Goal: Task Accomplishment & Management: Manage account settings

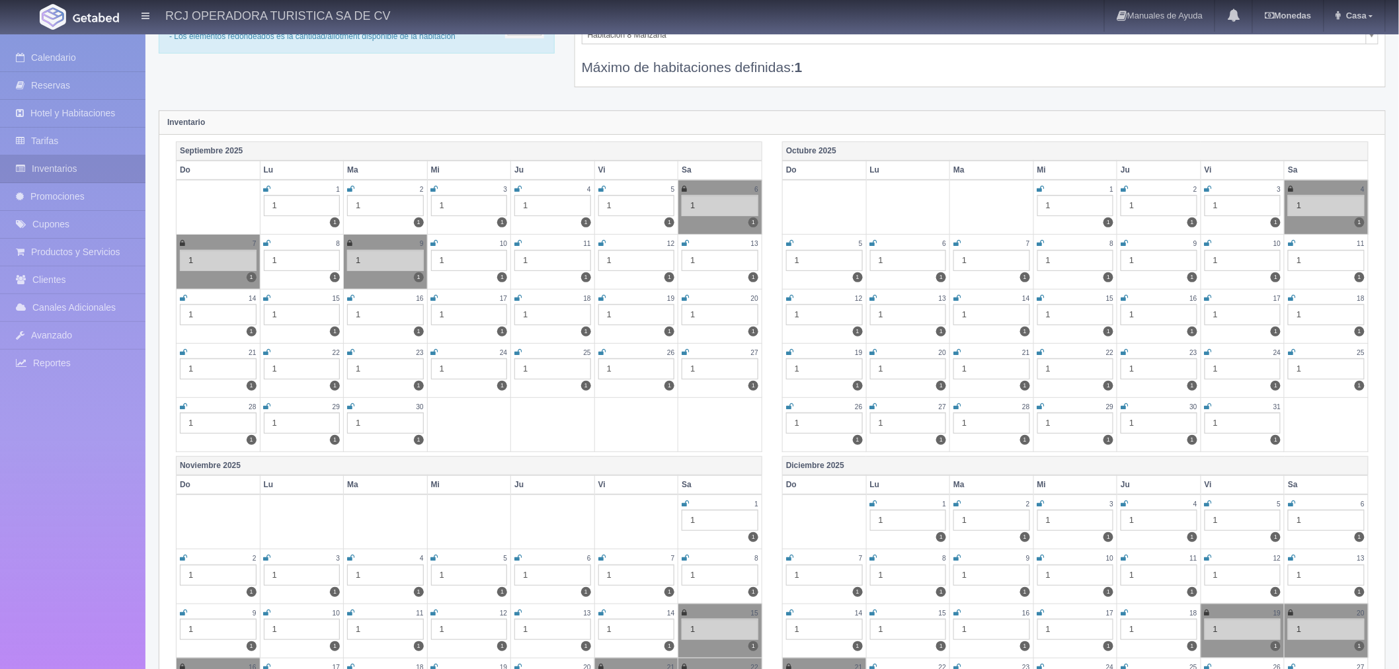
scroll to position [73, 0]
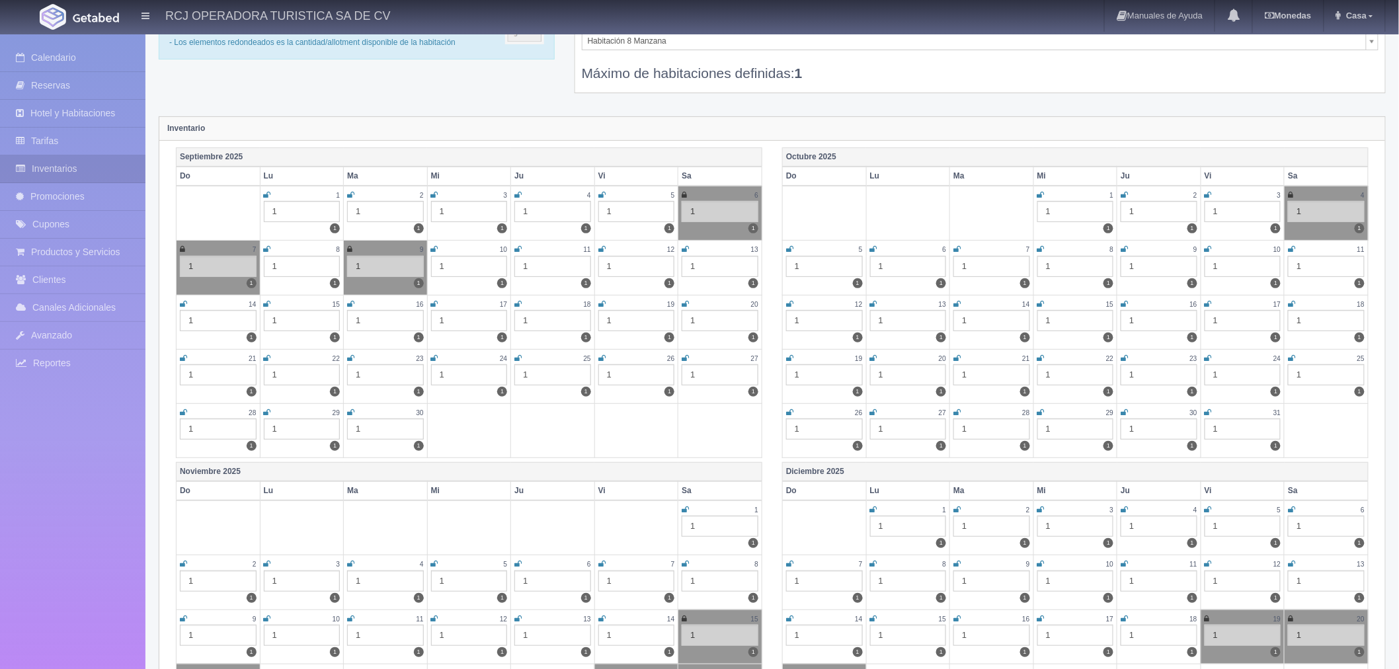
click at [686, 354] on icon at bounding box center [685, 358] width 7 height 8
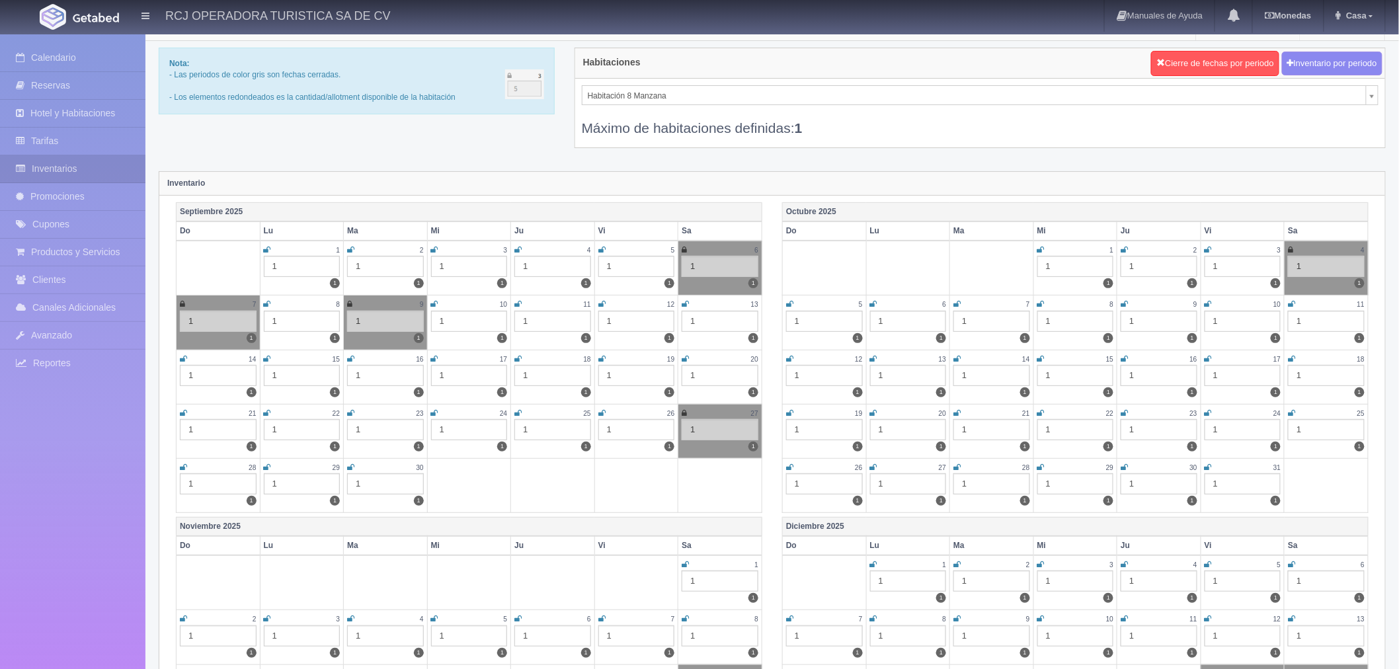
scroll to position [0, 0]
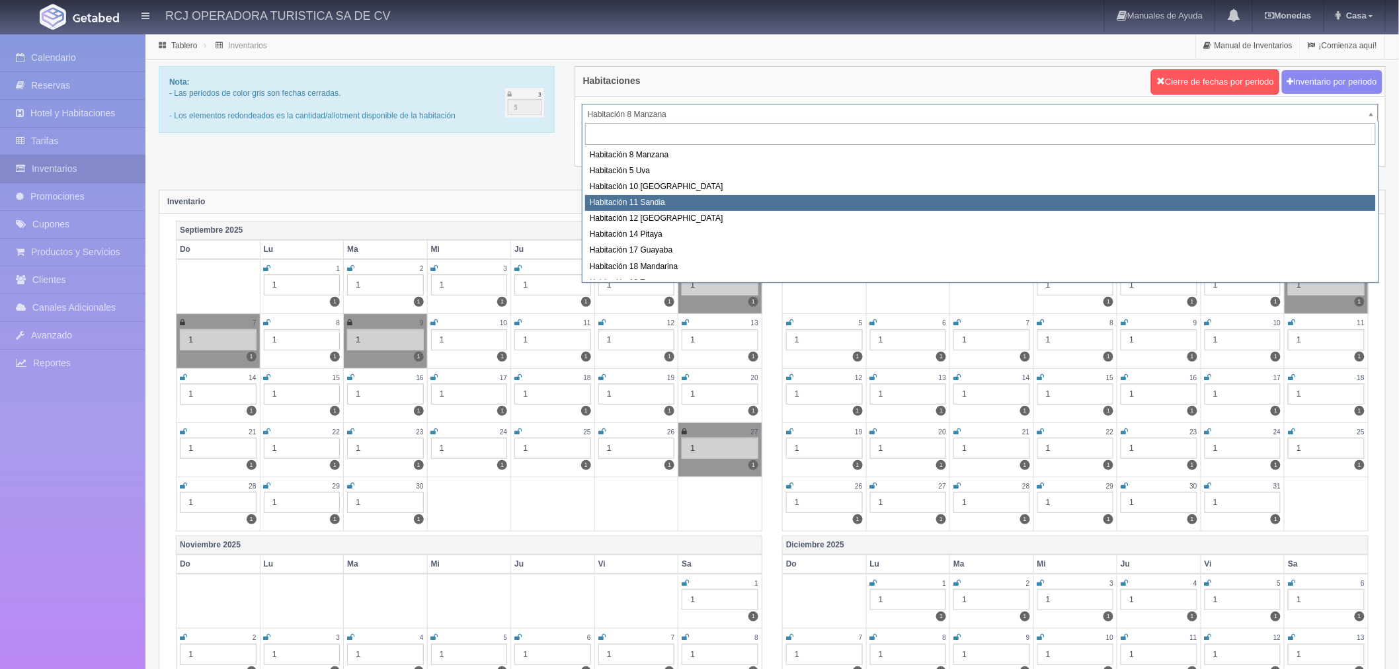
select select "1575"
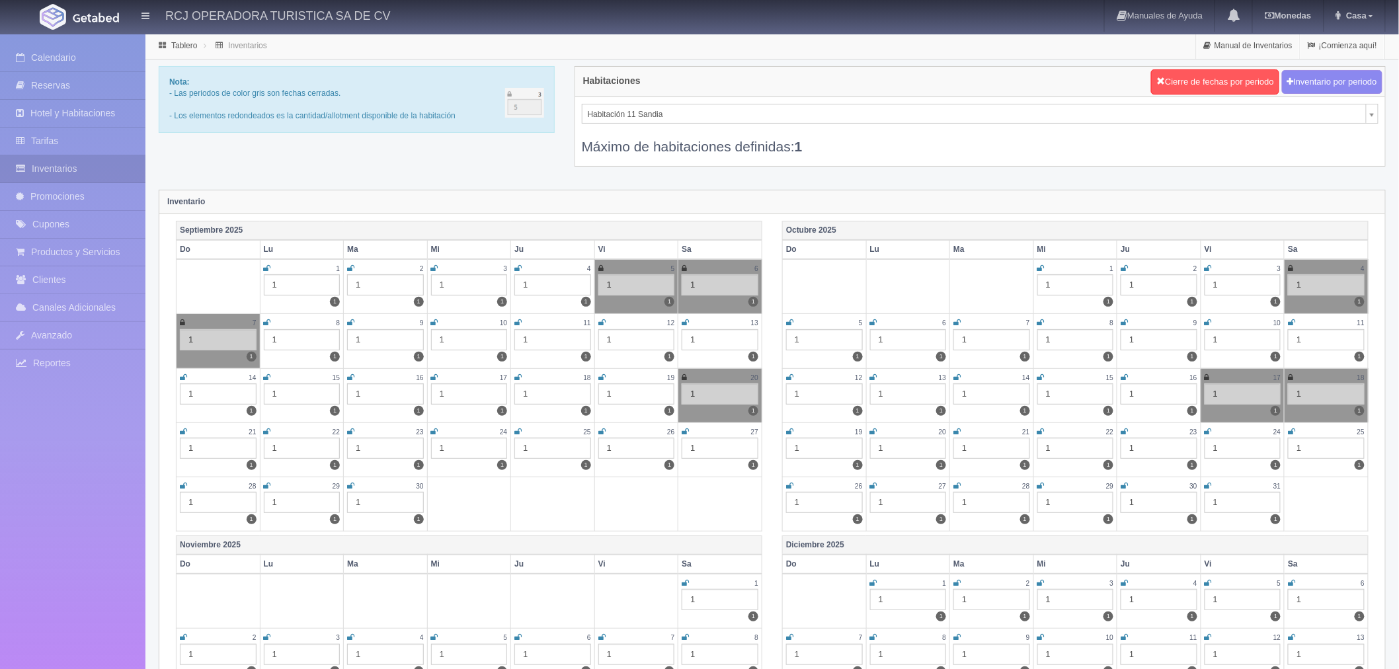
click at [683, 433] on icon at bounding box center [685, 432] width 7 height 8
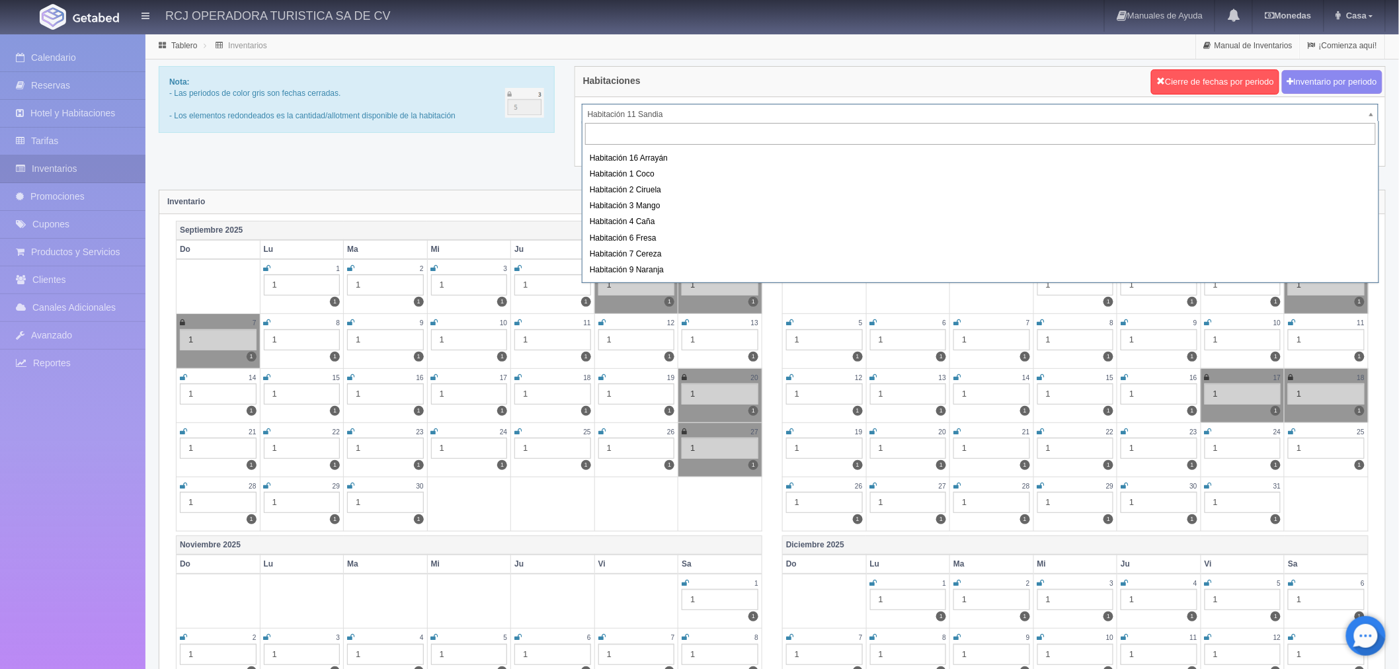
scroll to position [147, 0]
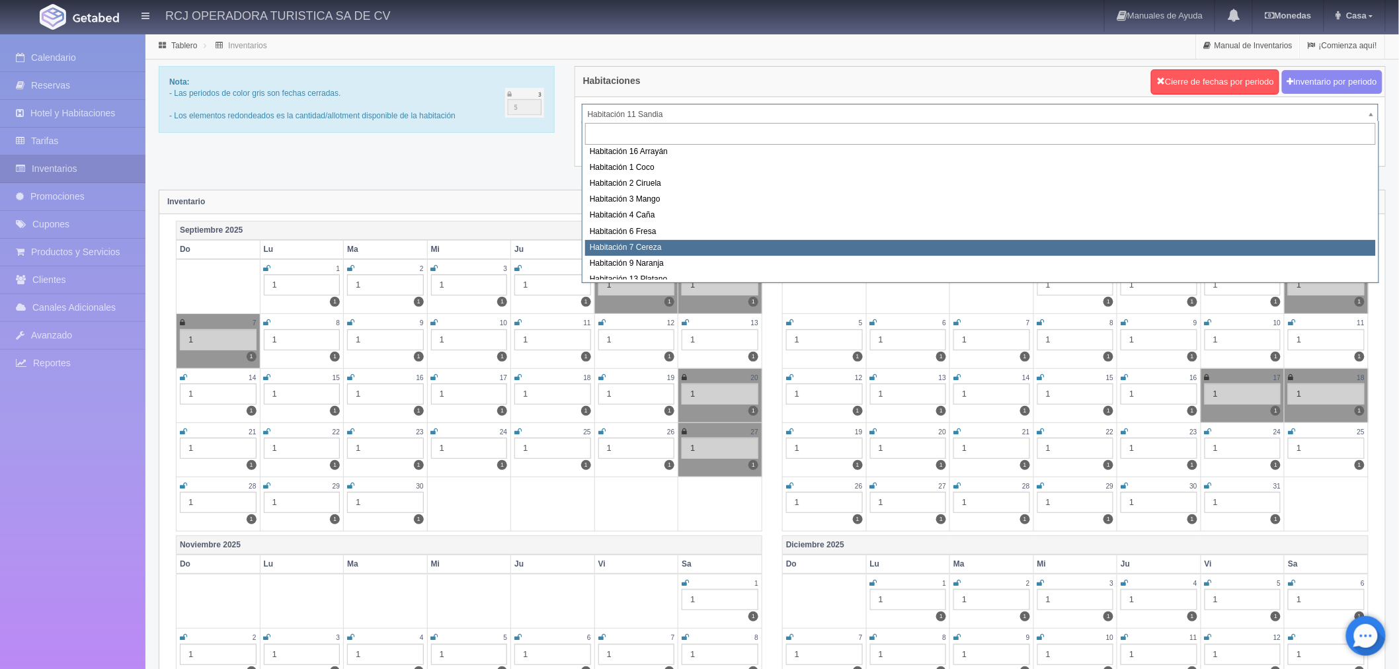
select select "1611"
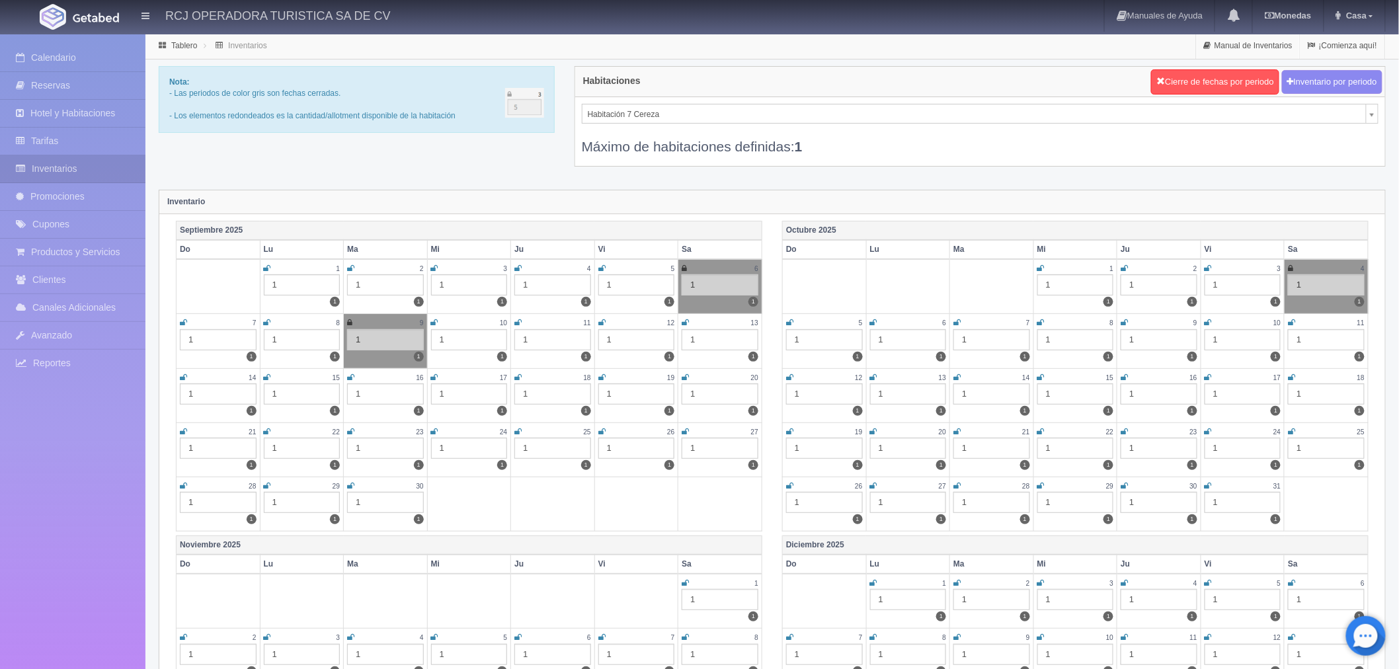
click at [684, 431] on icon at bounding box center [685, 432] width 7 height 8
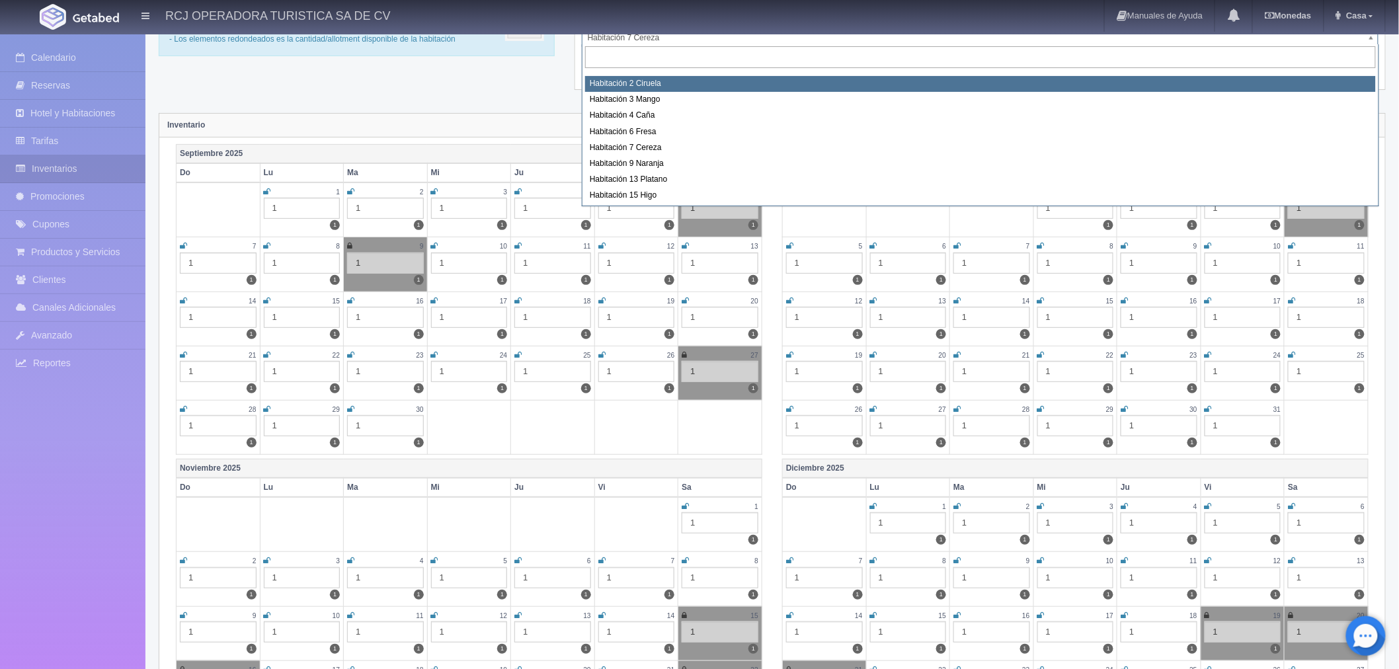
scroll to position [0, 0]
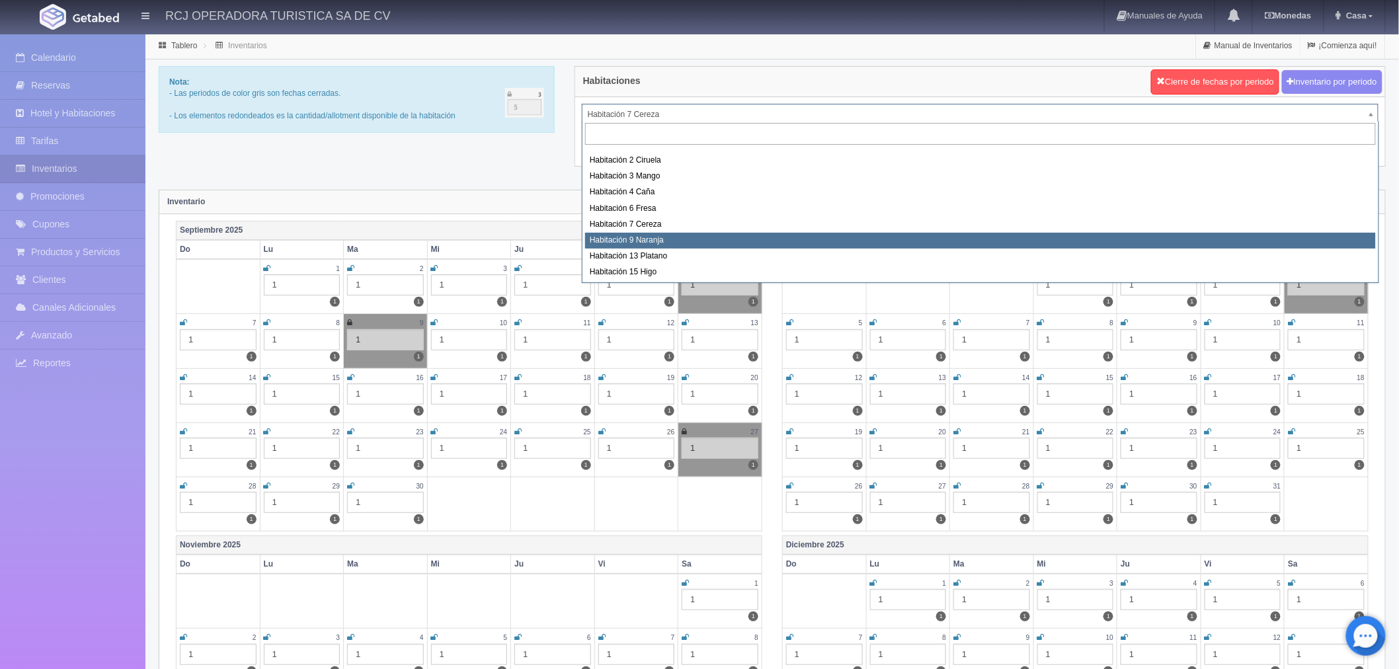
select select "1612"
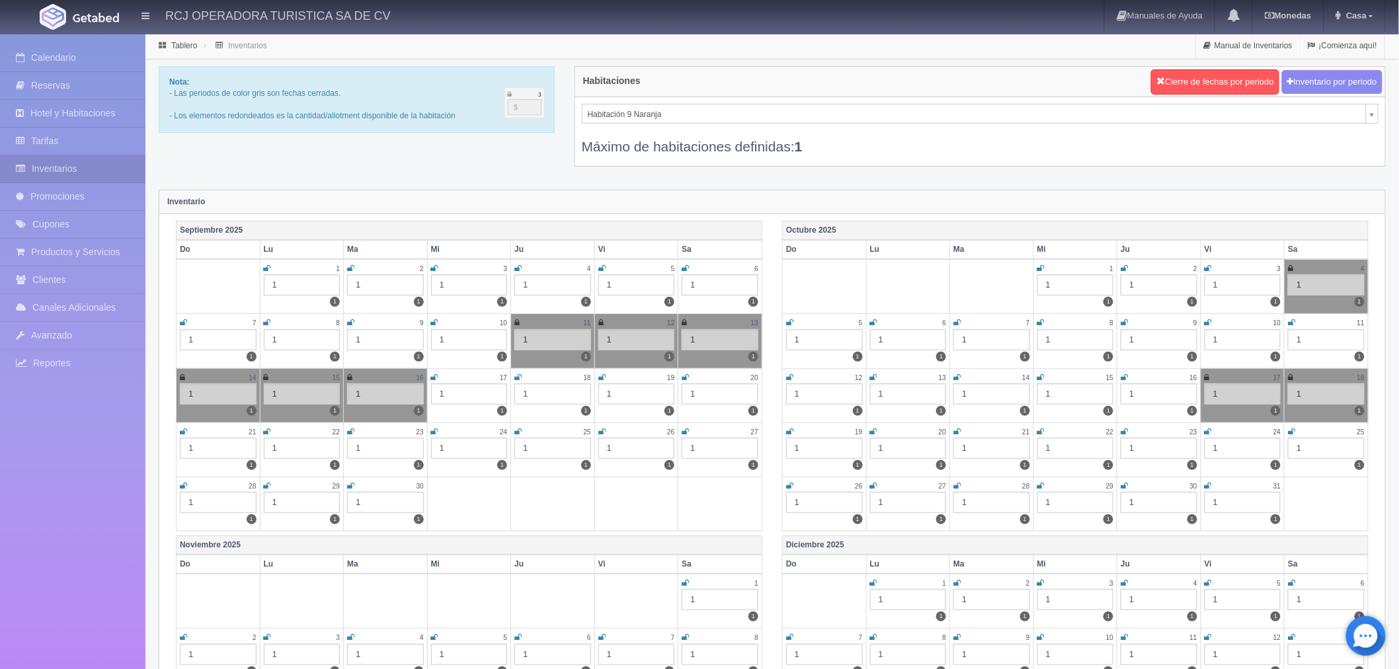
click at [434, 376] on icon at bounding box center [434, 378] width 7 height 8
drag, startPoint x: 519, startPoint y: 377, endPoint x: 547, endPoint y: 385, distance: 29.5
click at [519, 377] on icon at bounding box center [517, 378] width 7 height 8
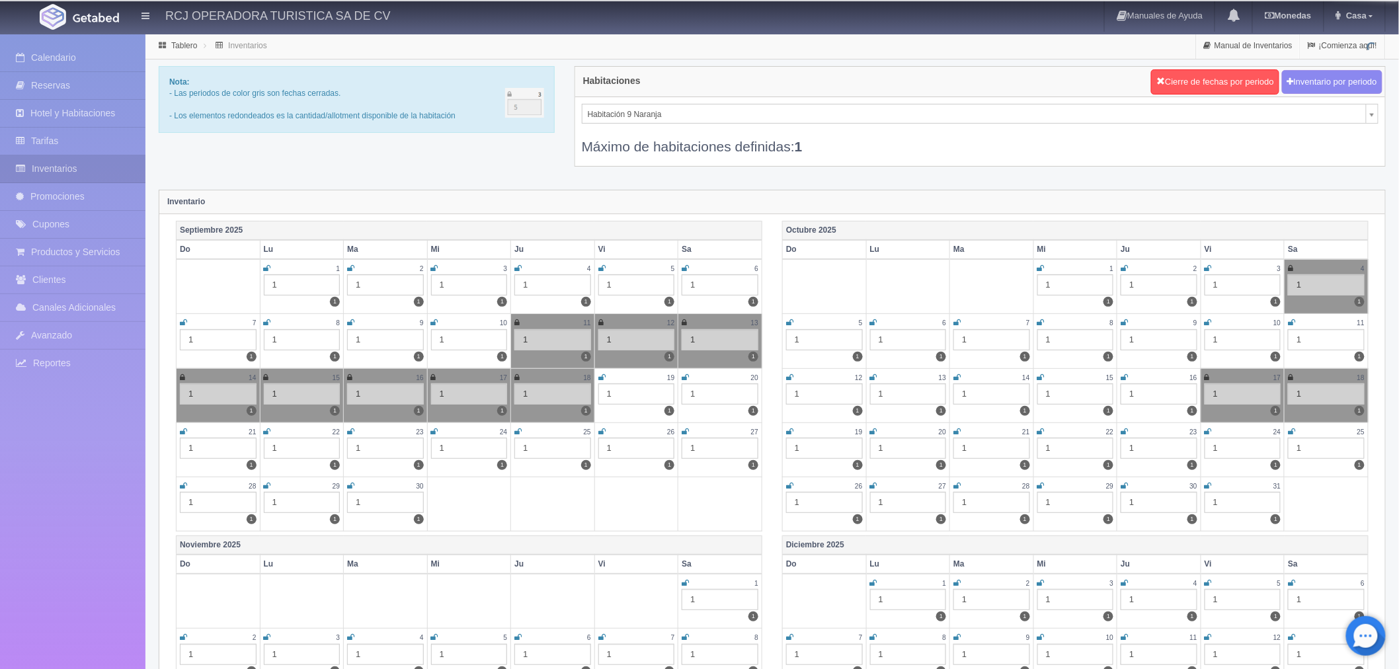
click at [605, 374] on icon at bounding box center [601, 378] width 7 height 8
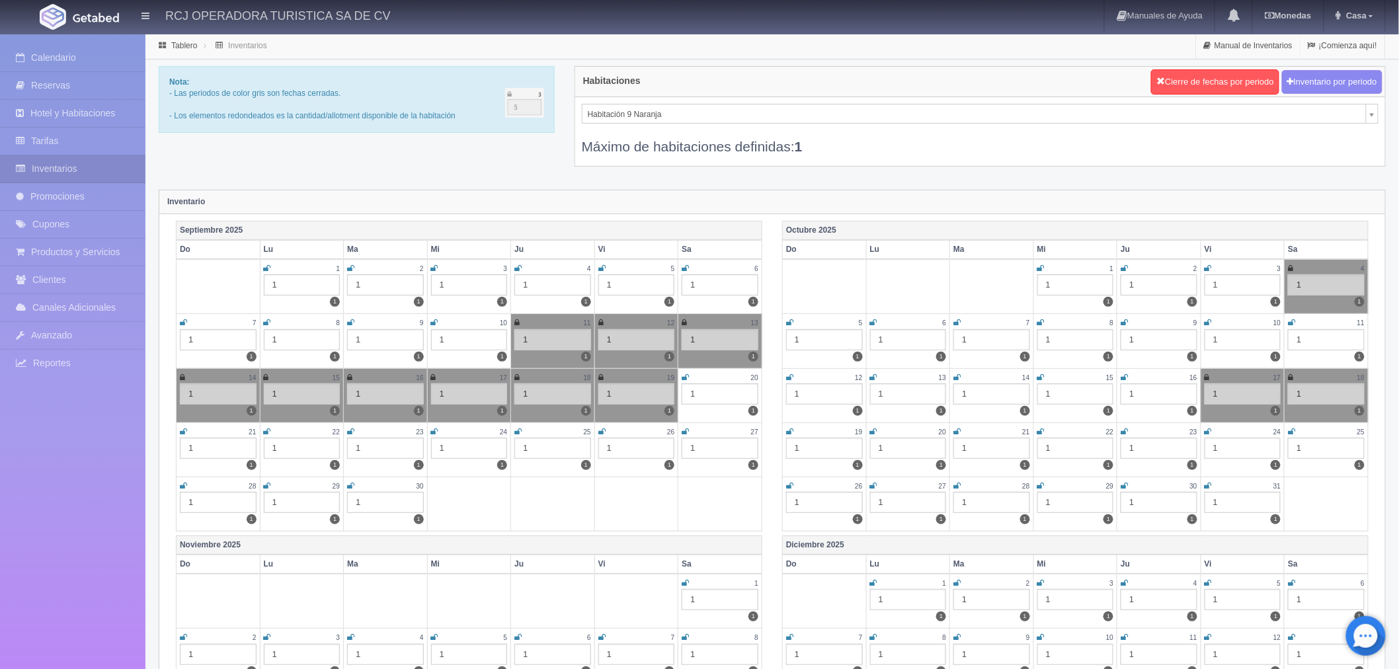
click at [684, 376] on icon at bounding box center [685, 378] width 7 height 8
